Goal: Check status: Check status

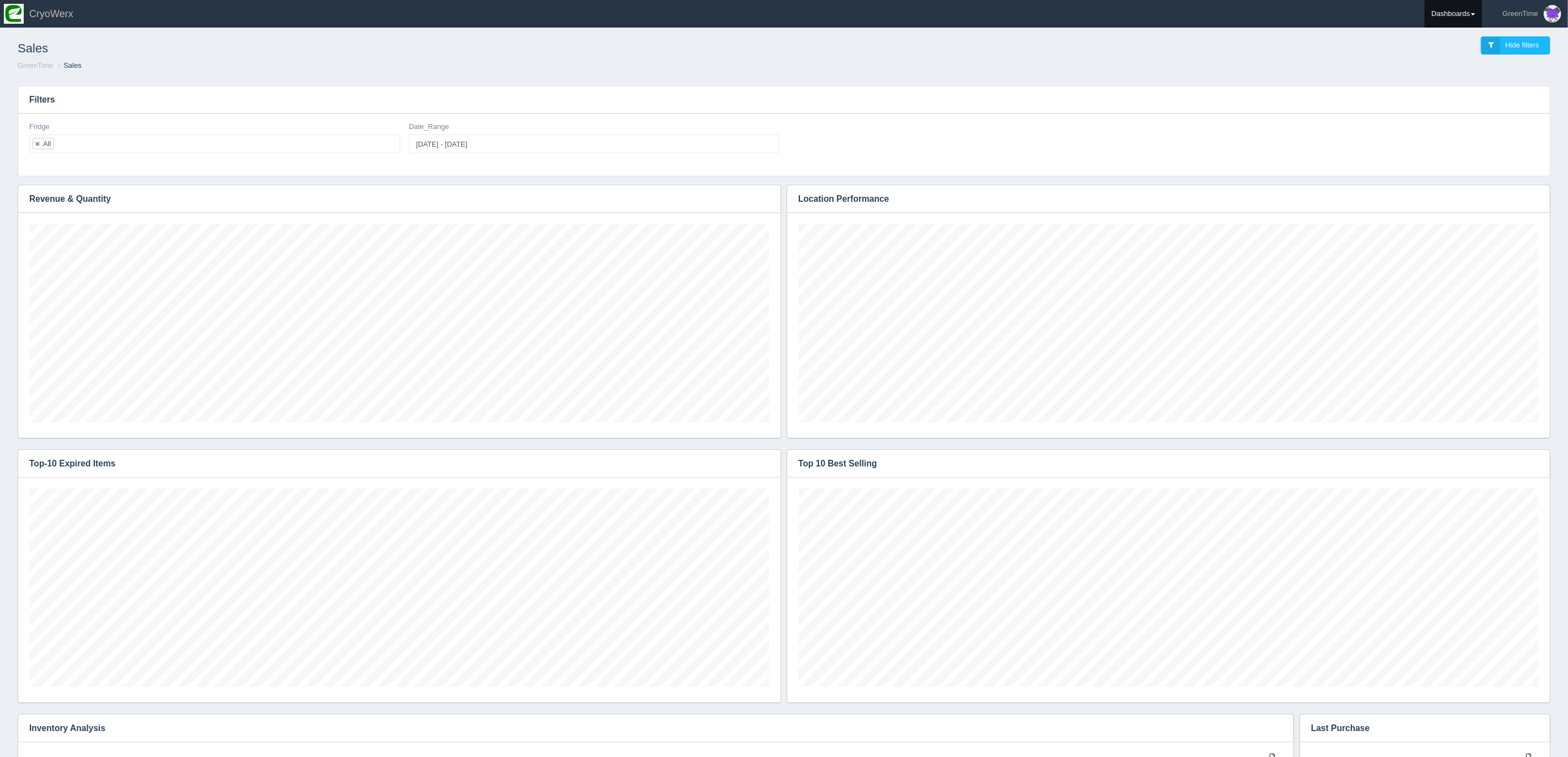
click at [1459, 11] on link "Dashboards" at bounding box center [1453, 14] width 57 height 28
click at [1454, 75] on link "GreenTime" at bounding box center [1499, 81] width 149 height 21
click at [1470, 103] on link "Refund Report" at bounding box center [1499, 103] width 149 height 21
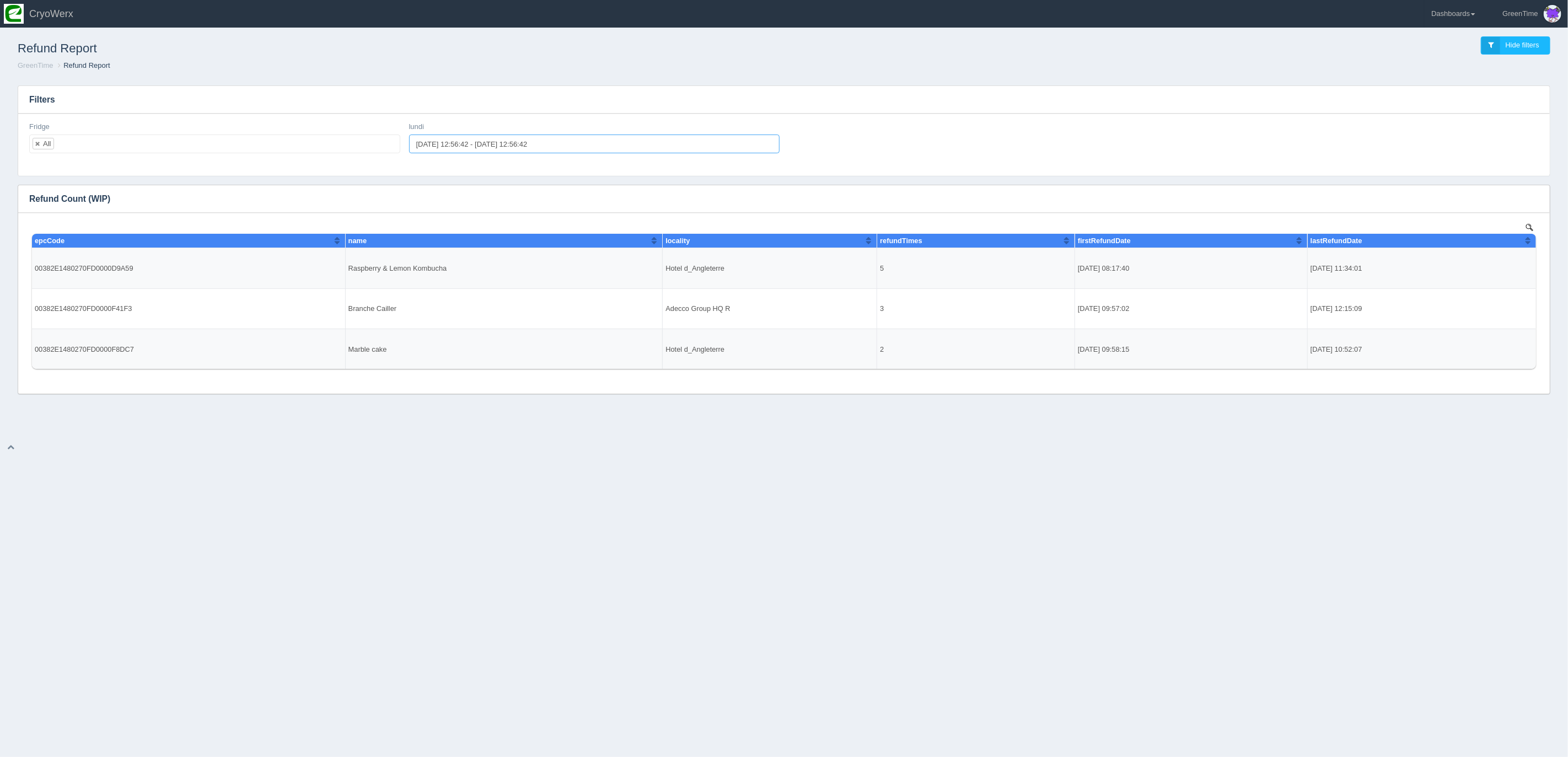
type input "2025-09-15 12:56:42"
type input "2025-09-22 12:56:42"
click at [450, 146] on input "2025-09-15 12:56:42 - 2025-09-22 12:56:42" at bounding box center [595, 143] width 371 height 19
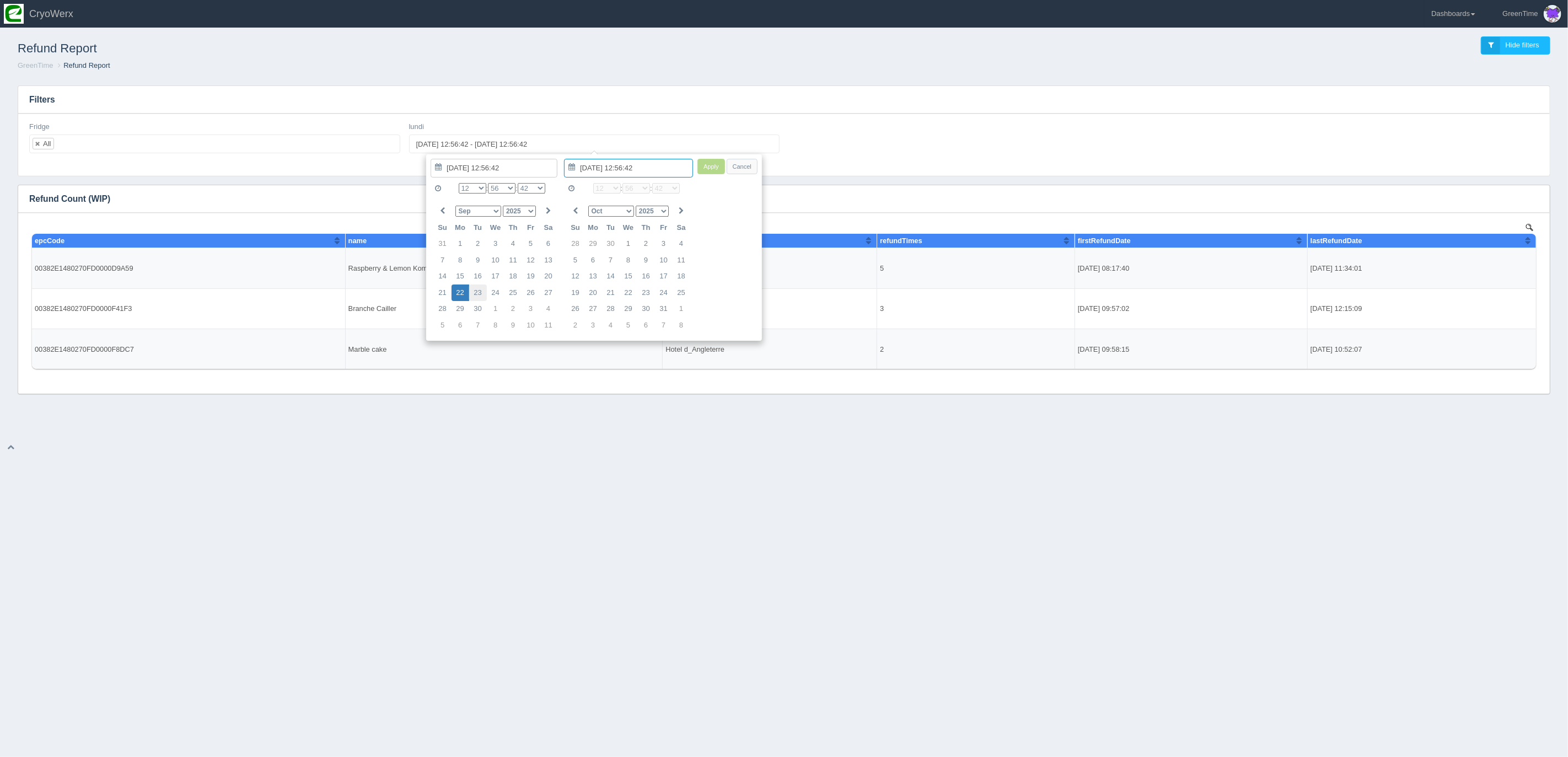
type input "2025-09-23 12:56:42"
type input "2025-09-21 12:56:42"
type input "2025-09-23 12:56:42"
type input "2025-09-21 12:56:42"
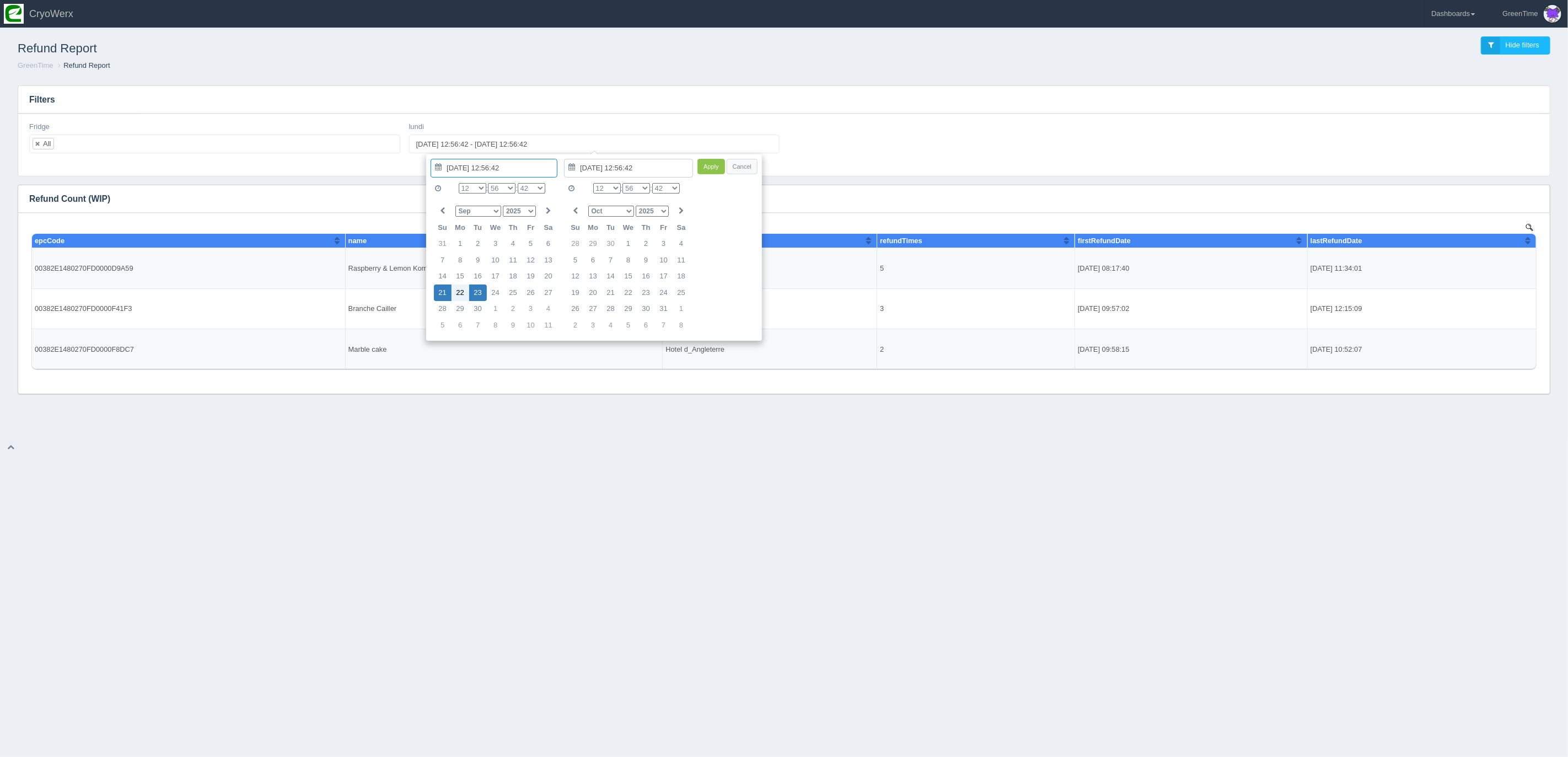
click at [609, 186] on select "0 1 2 3 4 5 6 7 8 9 10 11 12 13 14 15 16 17 18 19 20 21 22 23" at bounding box center [607, 189] width 28 height 11
type input "2025-09-23 17:56:42"
click at [712, 168] on button "Apply" at bounding box center [711, 166] width 28 height 16
type input "2025-09-21 12:56:42 - 2025-09-23 17:56:42"
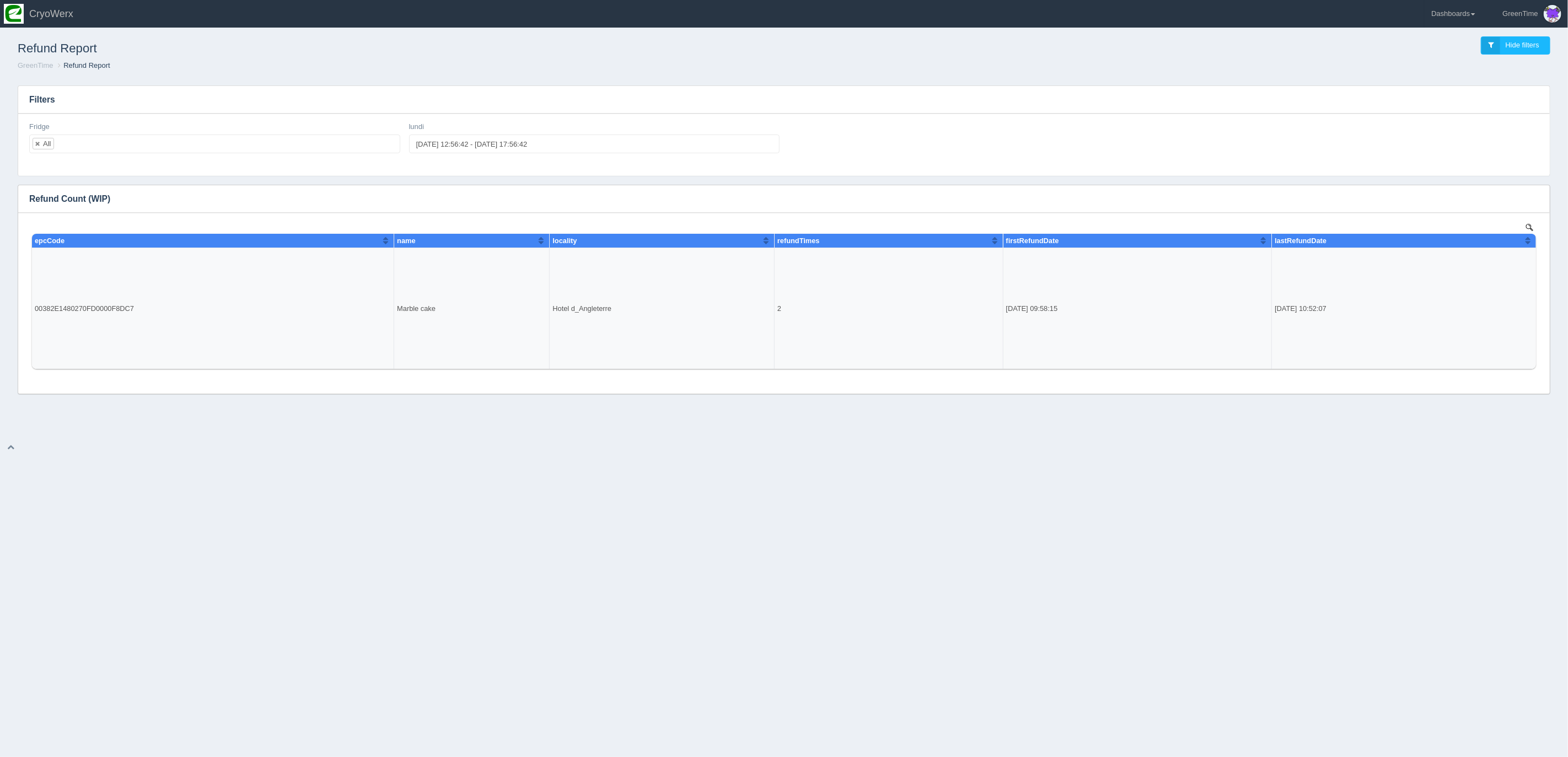
click at [898, 112] on h3 "Filters" at bounding box center [784, 100] width 1532 height 28
